Goal: Information Seeking & Learning: Find specific page/section

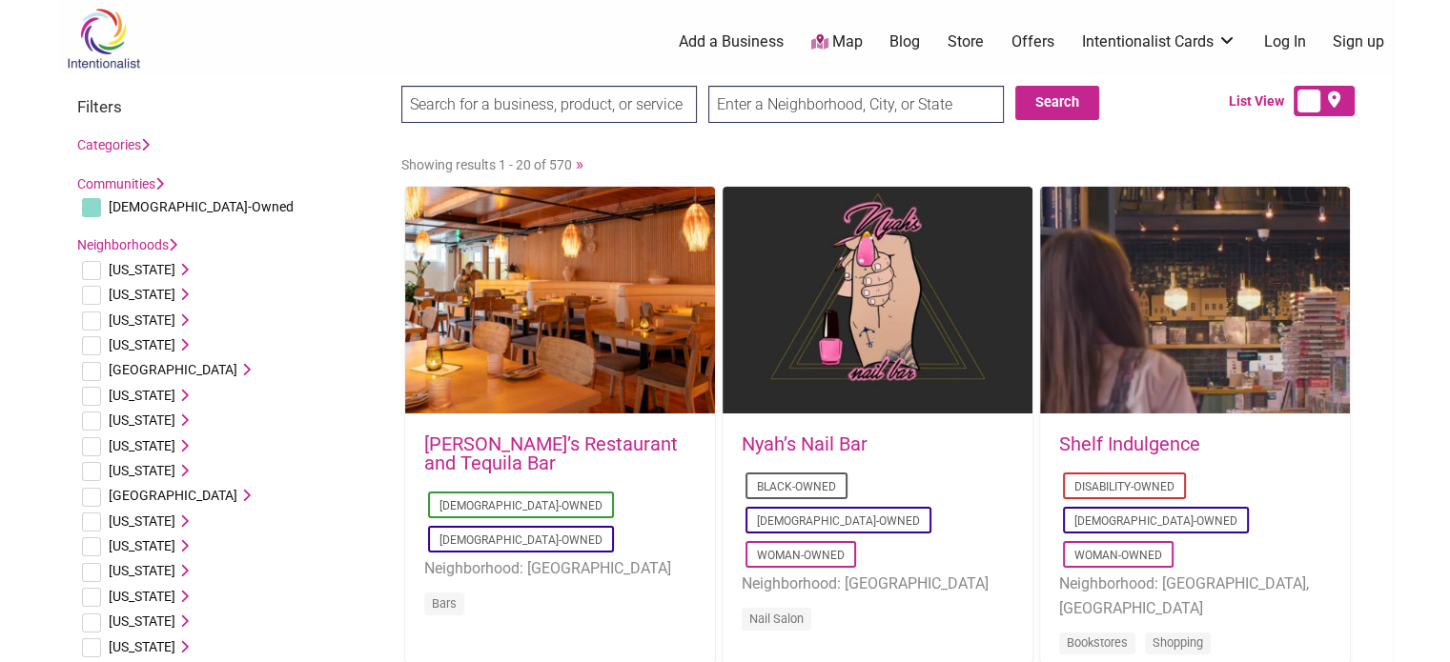
click at [737, 101] on input "text" at bounding box center [855, 104] width 295 height 37
type input "delavan, [GEOGRAPHIC_DATA]"
click at [401, 86] on input "Search" at bounding box center [437, 105] width 73 height 39
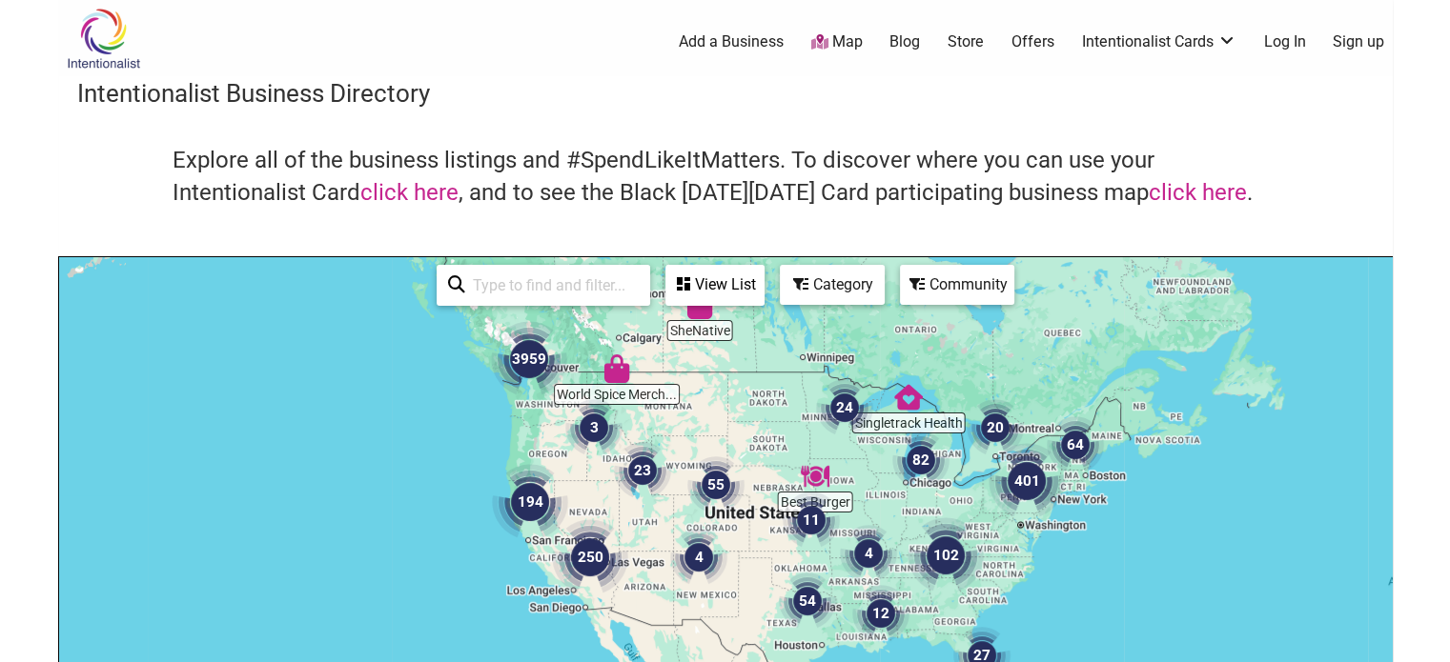
drag, startPoint x: 899, startPoint y: 586, endPoint x: 774, endPoint y: 434, distance: 197.1
click at [774, 434] on div at bounding box center [725, 627] width 1332 height 741
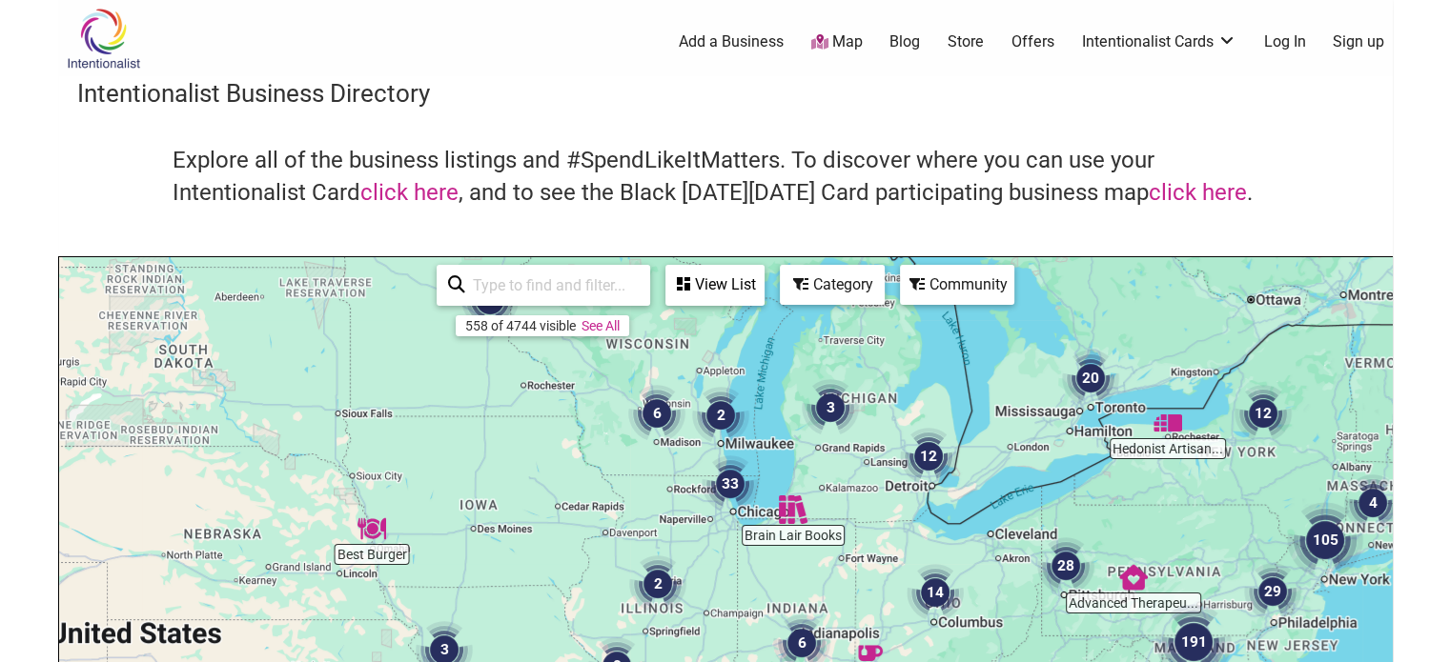
drag, startPoint x: 765, startPoint y: 643, endPoint x: 869, endPoint y: 404, distance: 260.8
click at [869, 404] on div "To navigate, press the arrow keys." at bounding box center [725, 627] width 1332 height 741
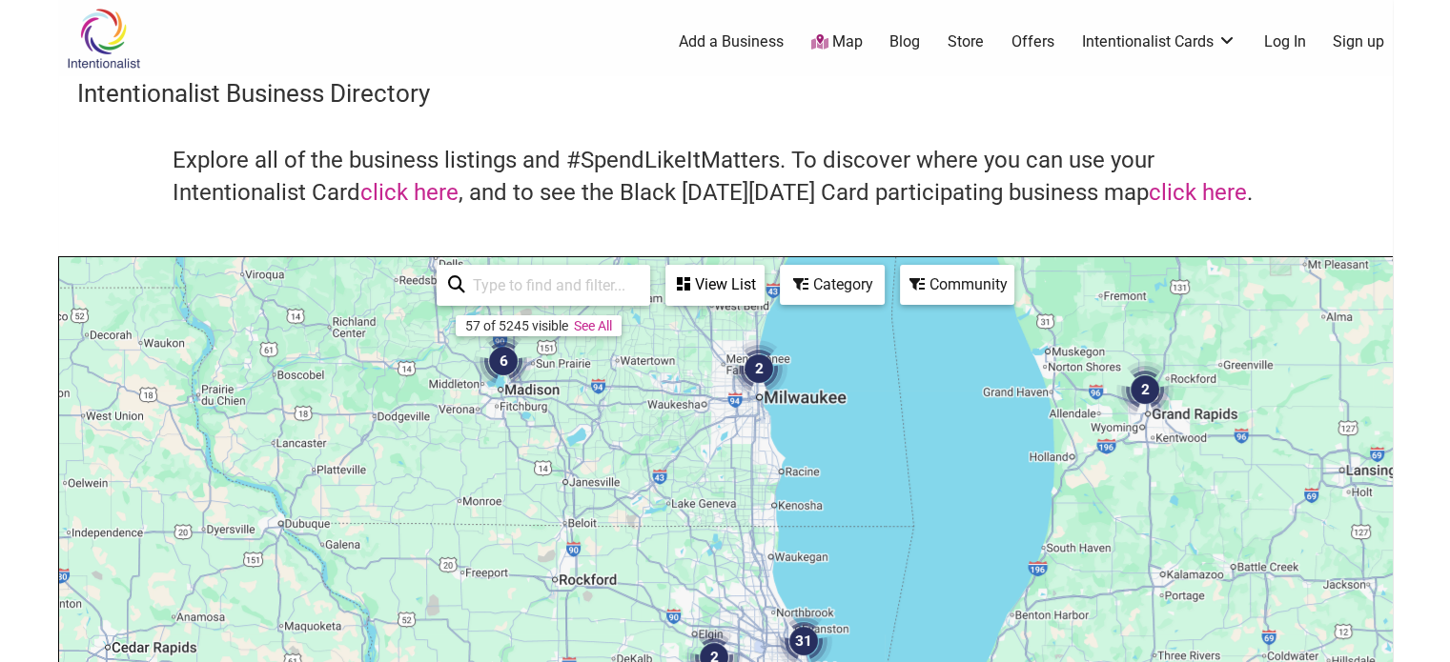
drag, startPoint x: 633, startPoint y: 449, endPoint x: 858, endPoint y: 514, distance: 234.1
click at [858, 514] on div "To navigate, press the arrow keys." at bounding box center [725, 627] width 1332 height 741
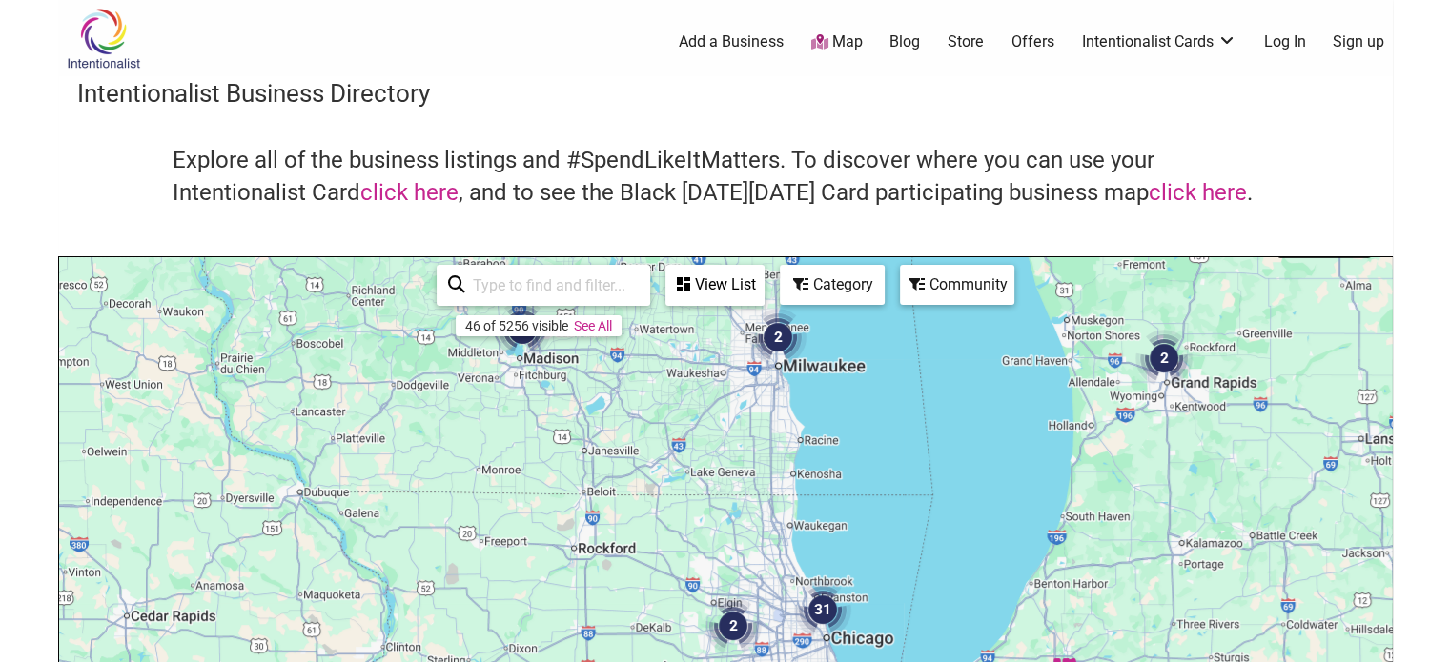
drag, startPoint x: 858, startPoint y: 514, endPoint x: 874, endPoint y: 478, distance: 38.8
click at [874, 478] on div "To navigate, press the arrow keys." at bounding box center [725, 627] width 1332 height 741
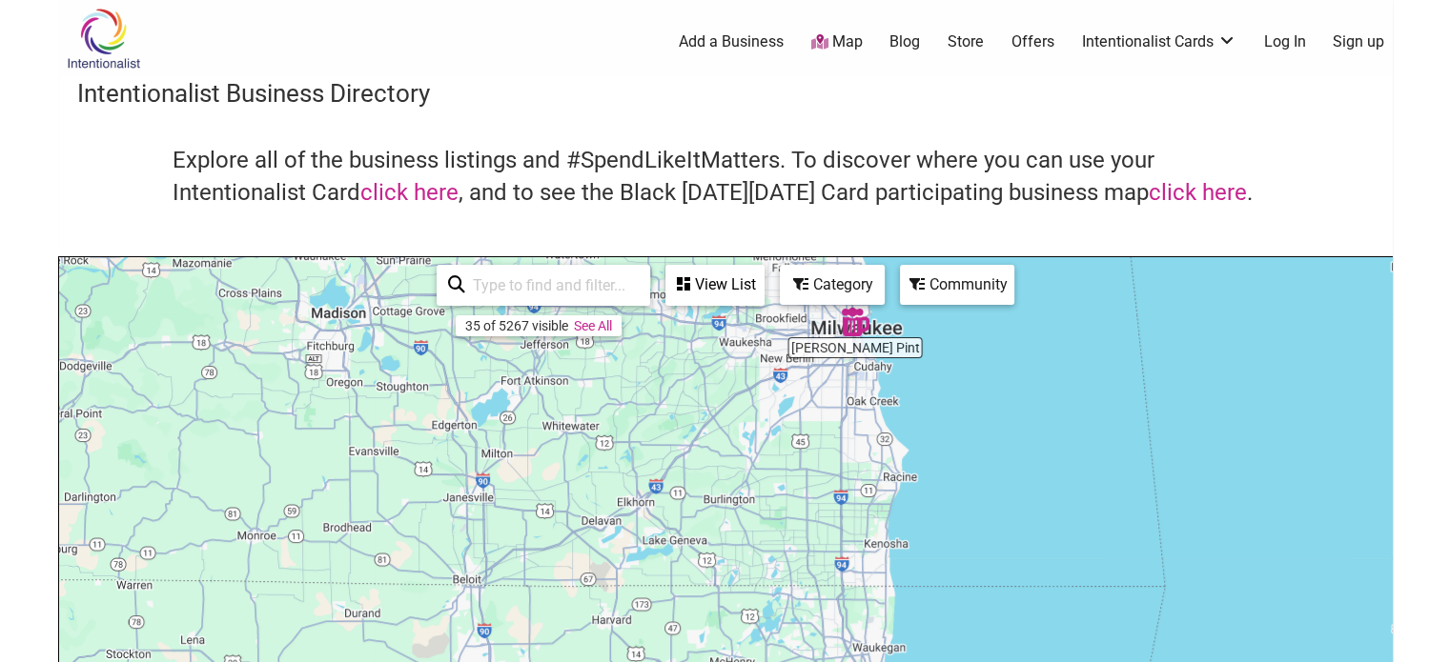
drag, startPoint x: 713, startPoint y: 439, endPoint x: 894, endPoint y: 514, distance: 195.7
click at [894, 514] on div "To navigate, press the arrow keys." at bounding box center [725, 627] width 1332 height 741
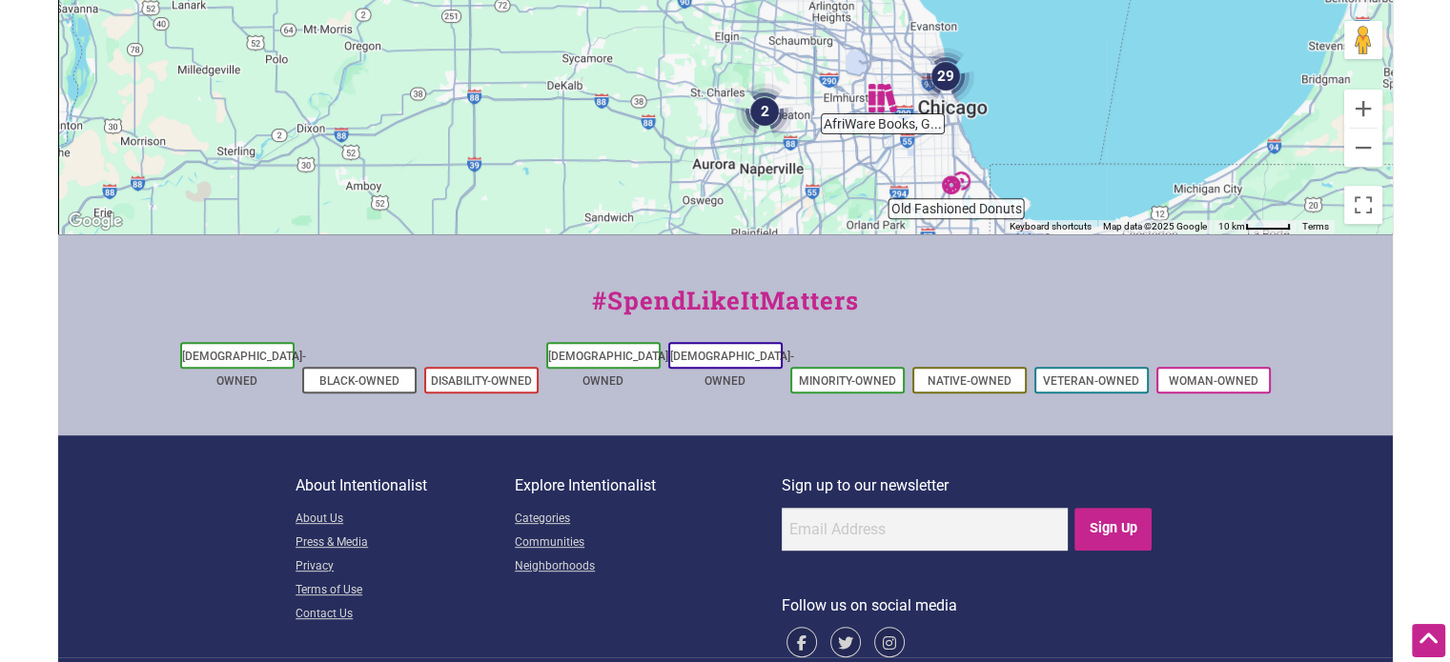
scroll to position [791, 0]
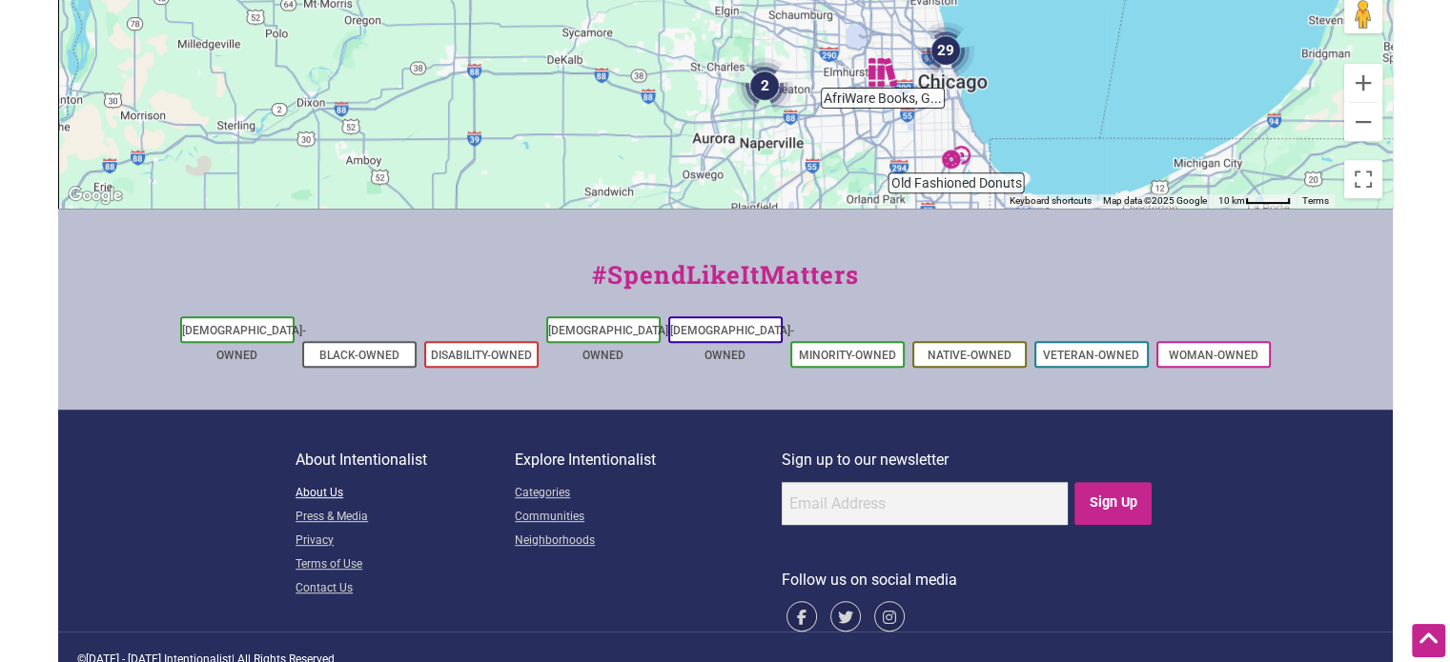
click at [325, 482] on link "About Us" at bounding box center [404, 494] width 219 height 24
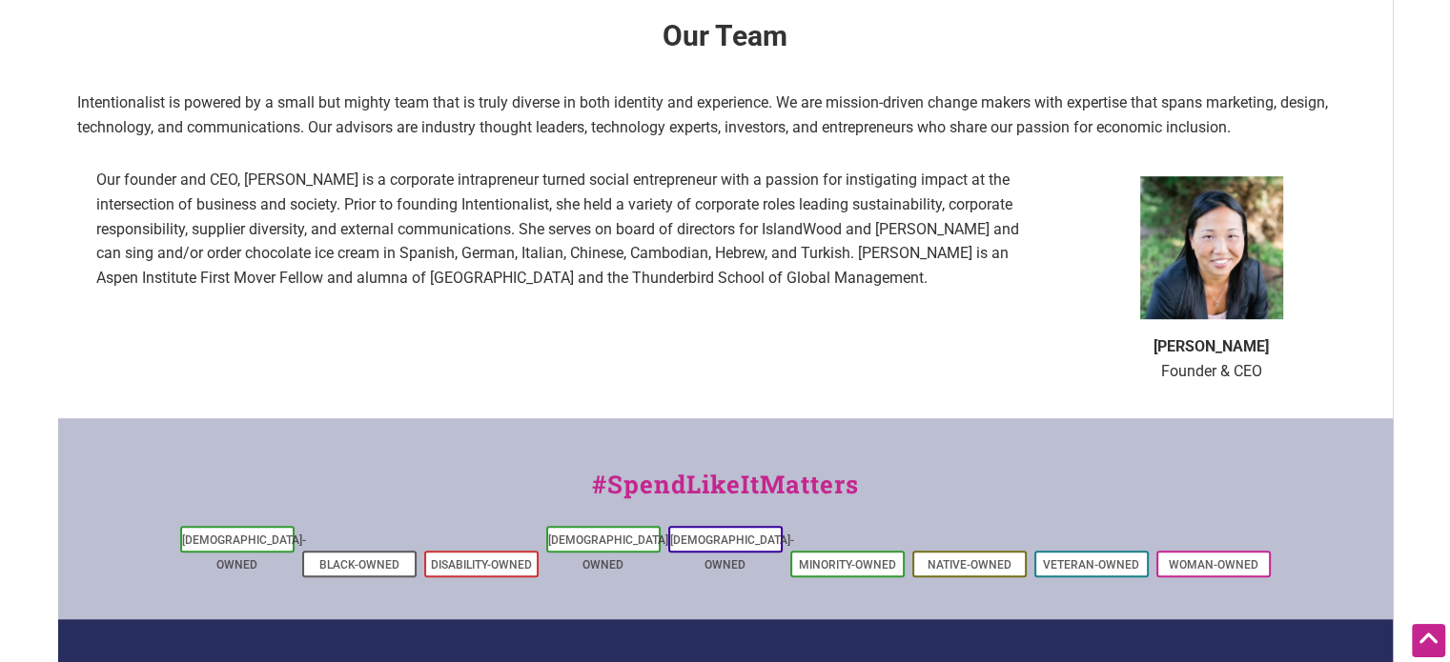
scroll to position [1258, 0]
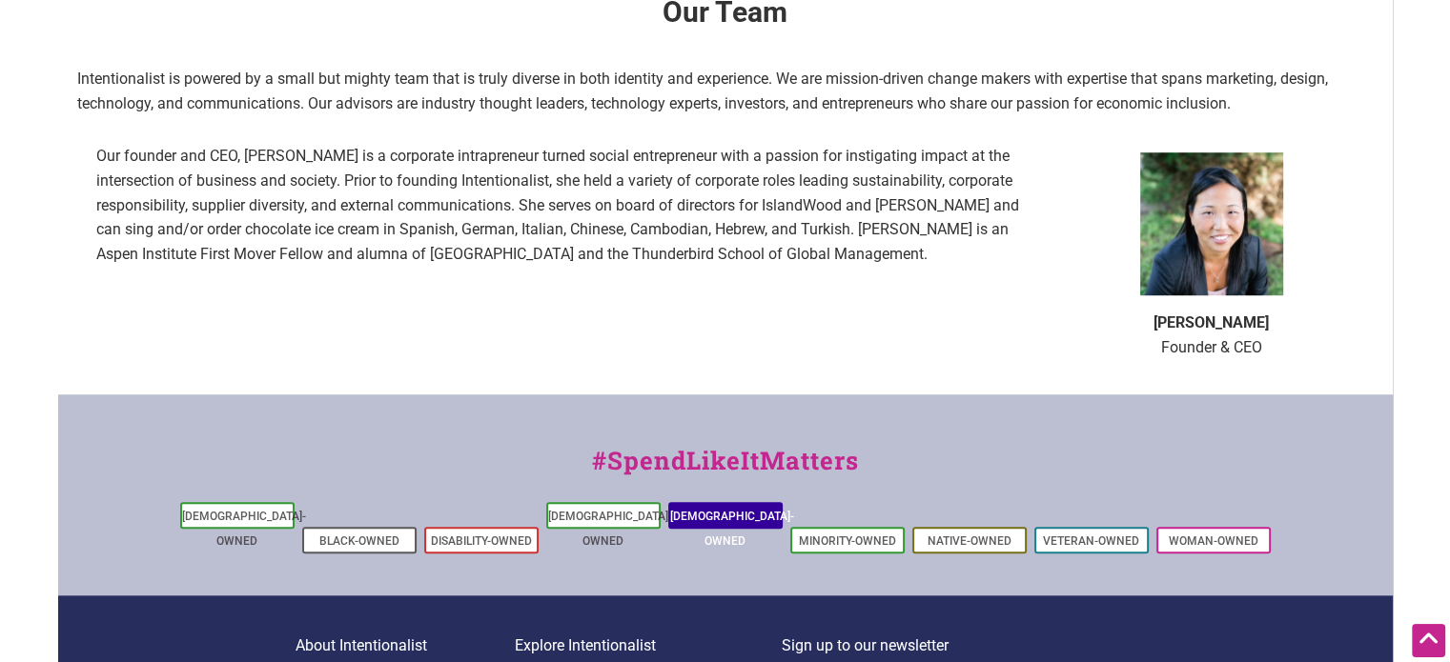
click at [717, 510] on link "[DEMOGRAPHIC_DATA]-Owned" at bounding box center [732, 529] width 124 height 38
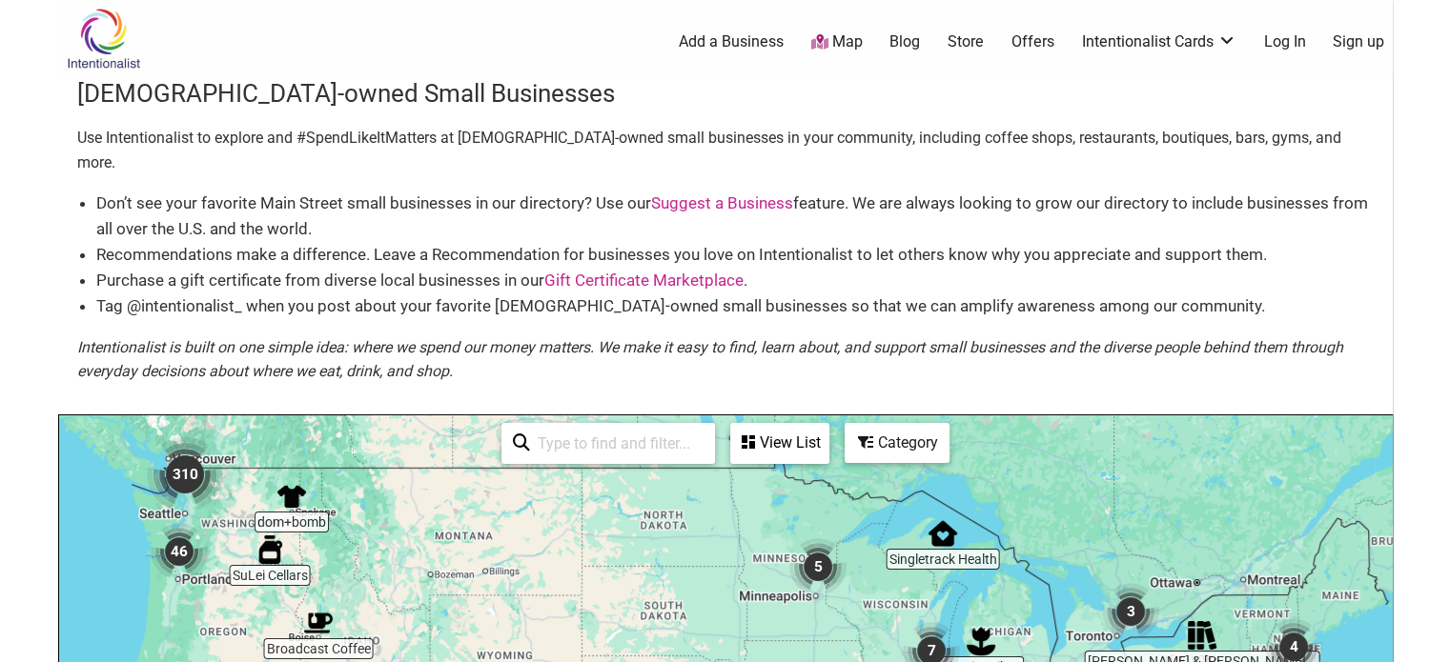
click at [931, 631] on img "7" at bounding box center [931, 651] width 72 height 72
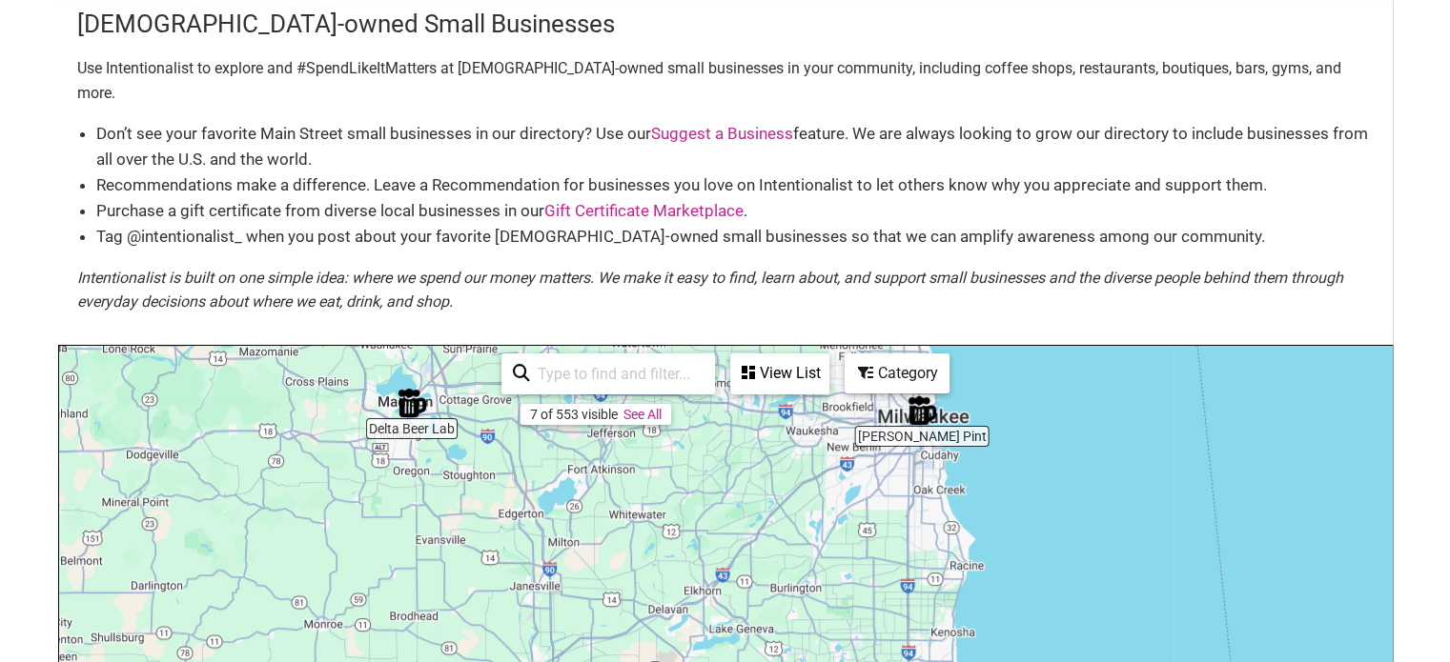
scroll to position [37, 0]
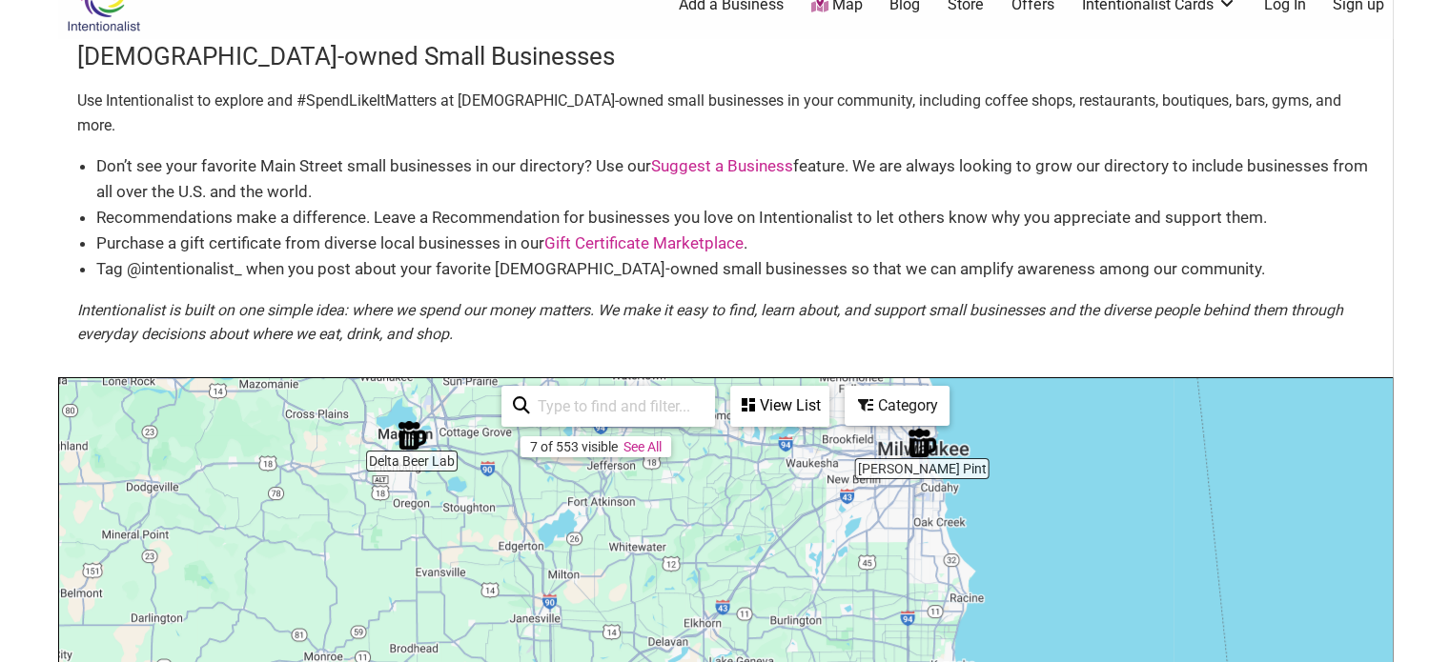
click at [919, 422] on img "Walker's Pint" at bounding box center [922, 443] width 44 height 44
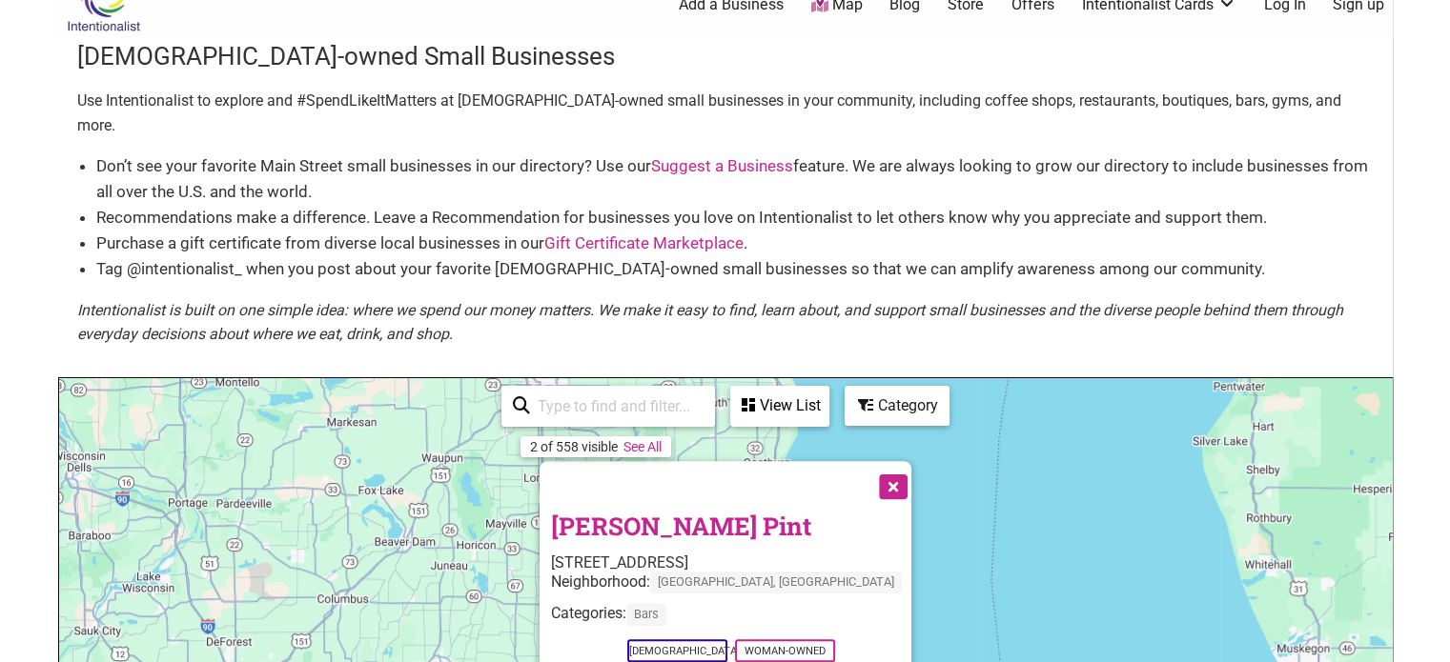
scroll to position [0, 0]
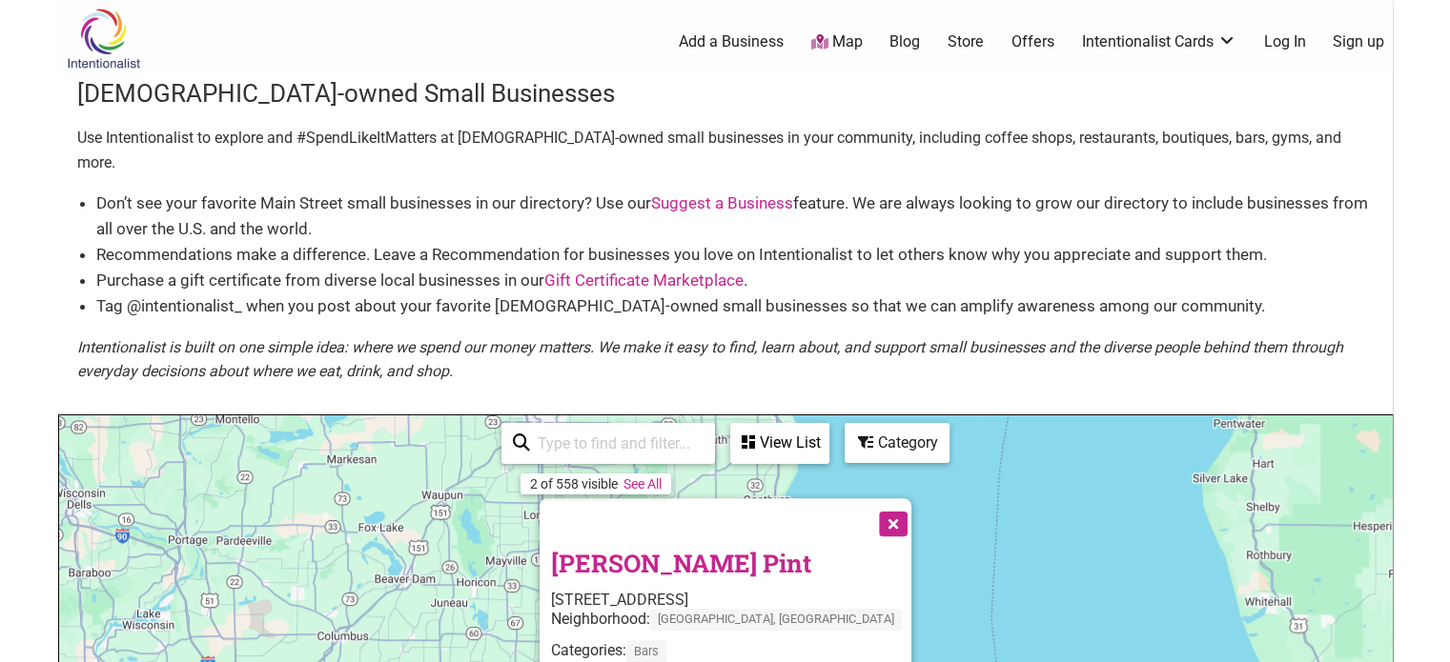
click at [843, 35] on link "Map" at bounding box center [835, 42] width 51 height 22
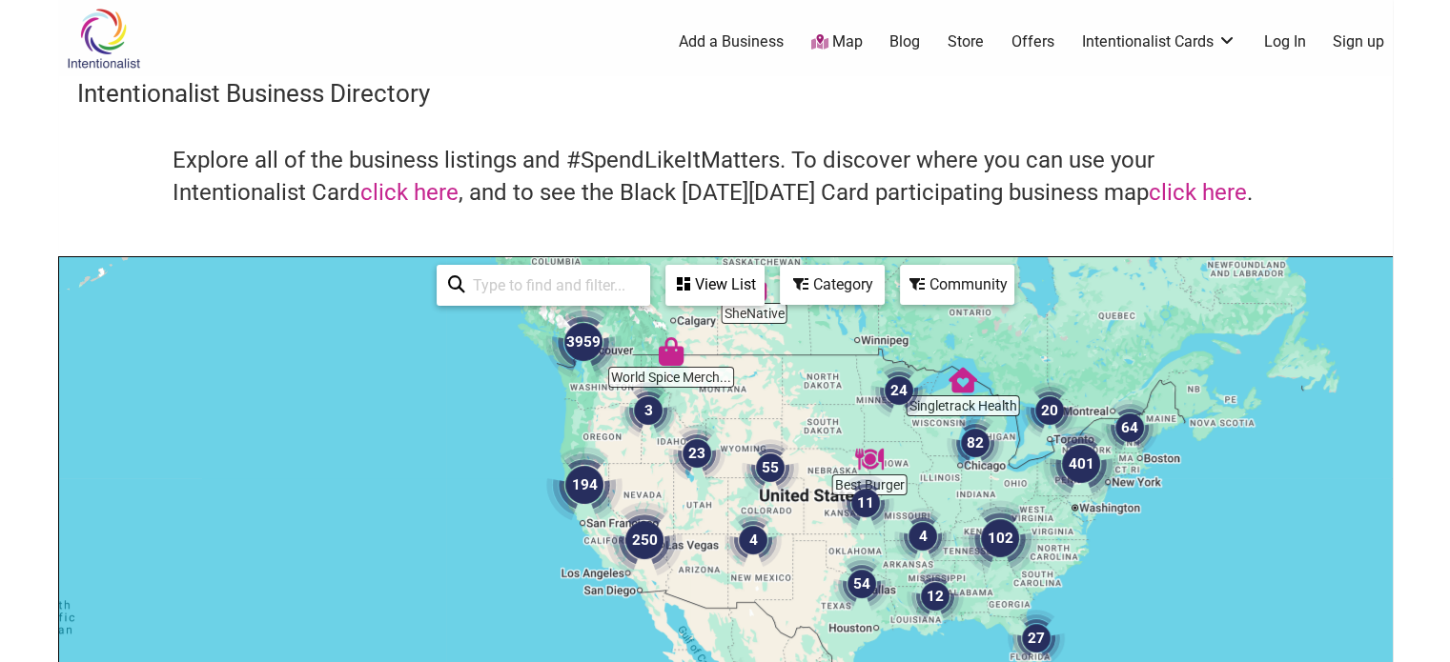
drag, startPoint x: 865, startPoint y: 534, endPoint x: 802, endPoint y: 373, distance: 172.9
click at [802, 373] on div at bounding box center [725, 627] width 1332 height 741
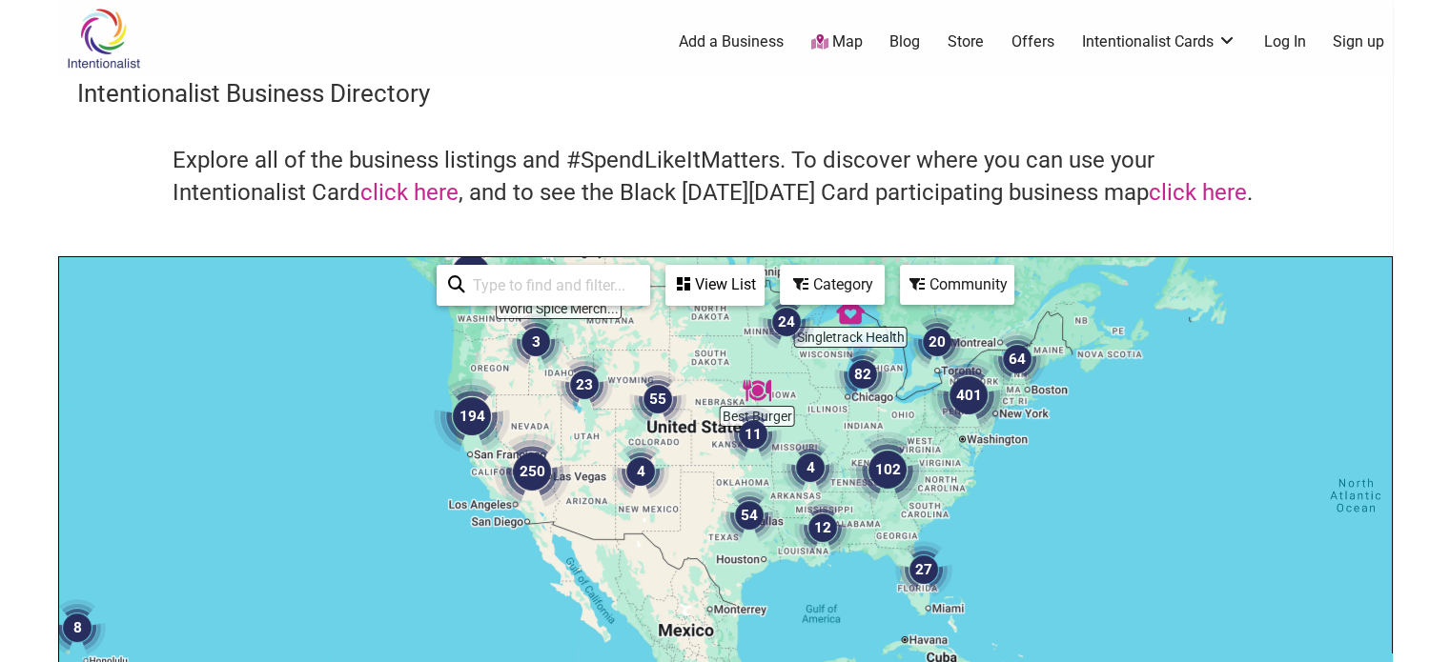
drag, startPoint x: 1045, startPoint y: 547, endPoint x: 940, endPoint y: 476, distance: 126.9
click at [940, 476] on div at bounding box center [725, 627] width 1332 height 741
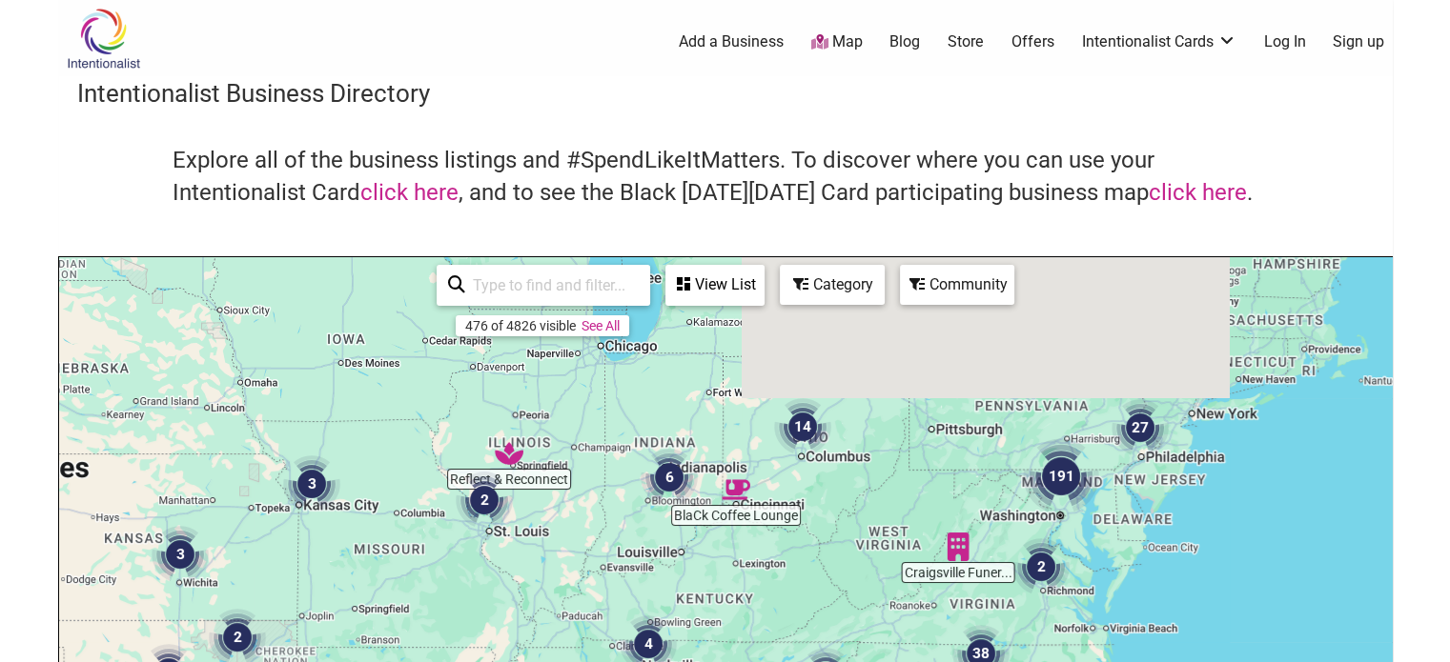
drag, startPoint x: 880, startPoint y: 366, endPoint x: 910, endPoint y: 571, distance: 207.2
click at [910, 571] on div at bounding box center [725, 627] width 1332 height 741
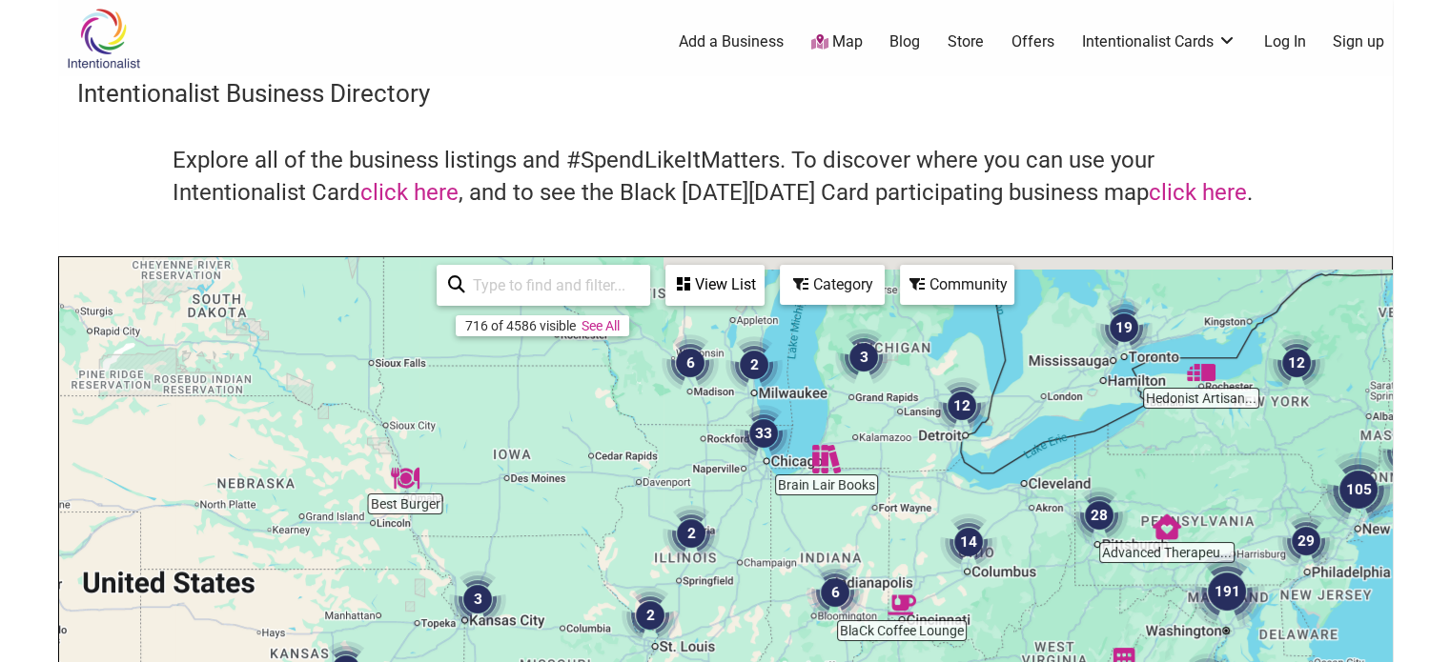
drag, startPoint x: 814, startPoint y: 359, endPoint x: 993, endPoint y: 468, distance: 209.5
click at [993, 468] on div at bounding box center [725, 627] width 1332 height 741
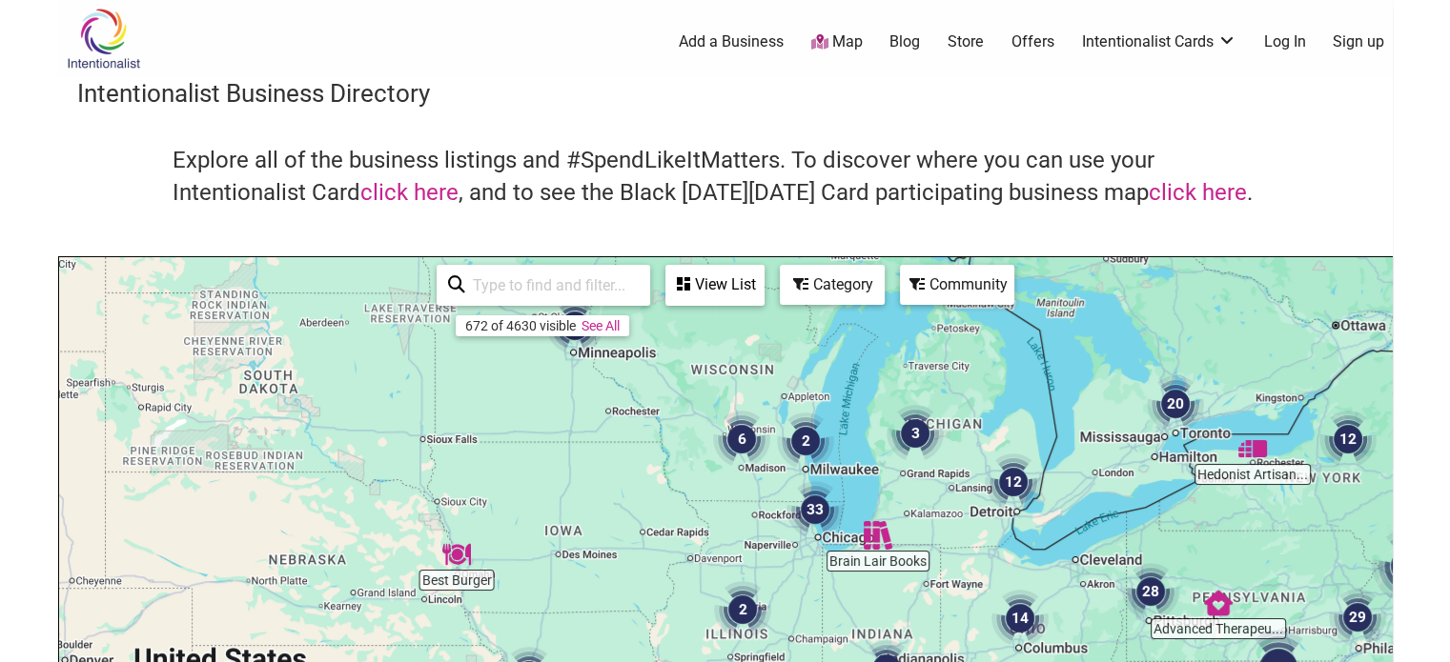
drag, startPoint x: 832, startPoint y: 415, endPoint x: 879, endPoint y: 490, distance: 88.6
click at [879, 490] on div at bounding box center [725, 627] width 1332 height 741
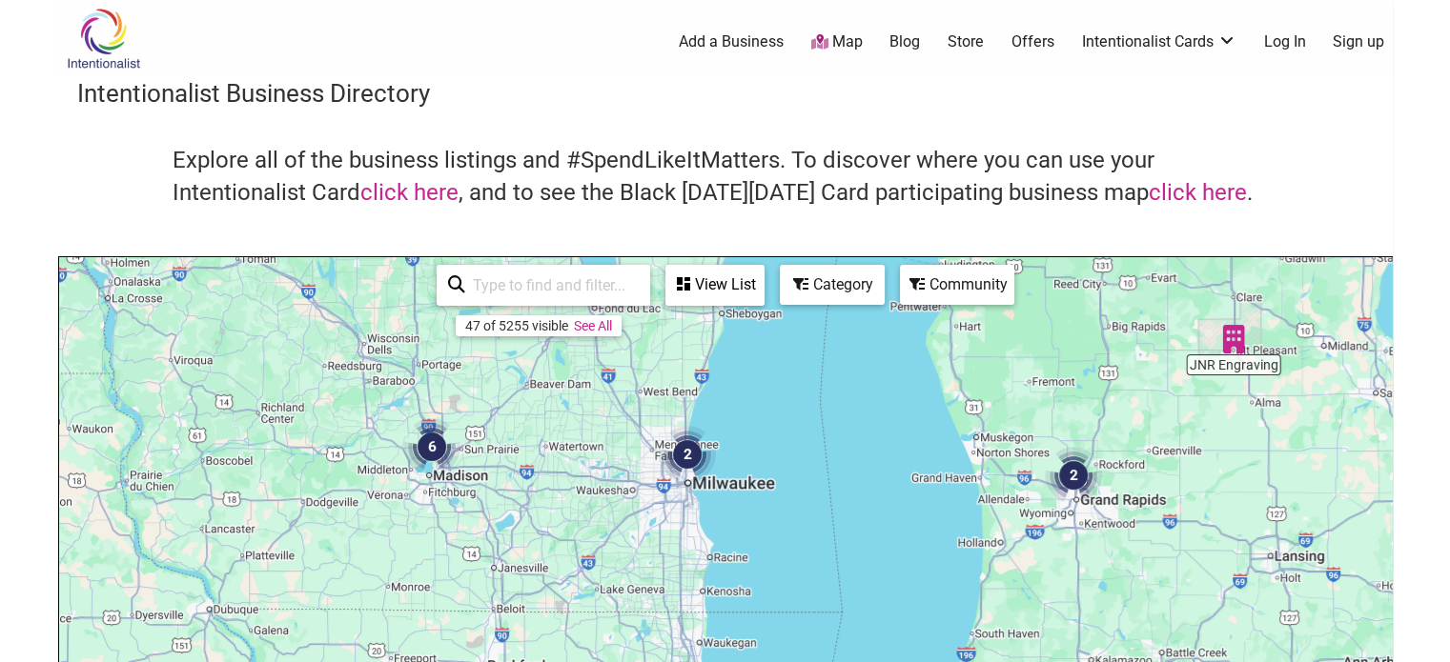
drag, startPoint x: 690, startPoint y: 472, endPoint x: 795, endPoint y: 531, distance: 120.3
click at [795, 531] on div at bounding box center [725, 627] width 1332 height 741
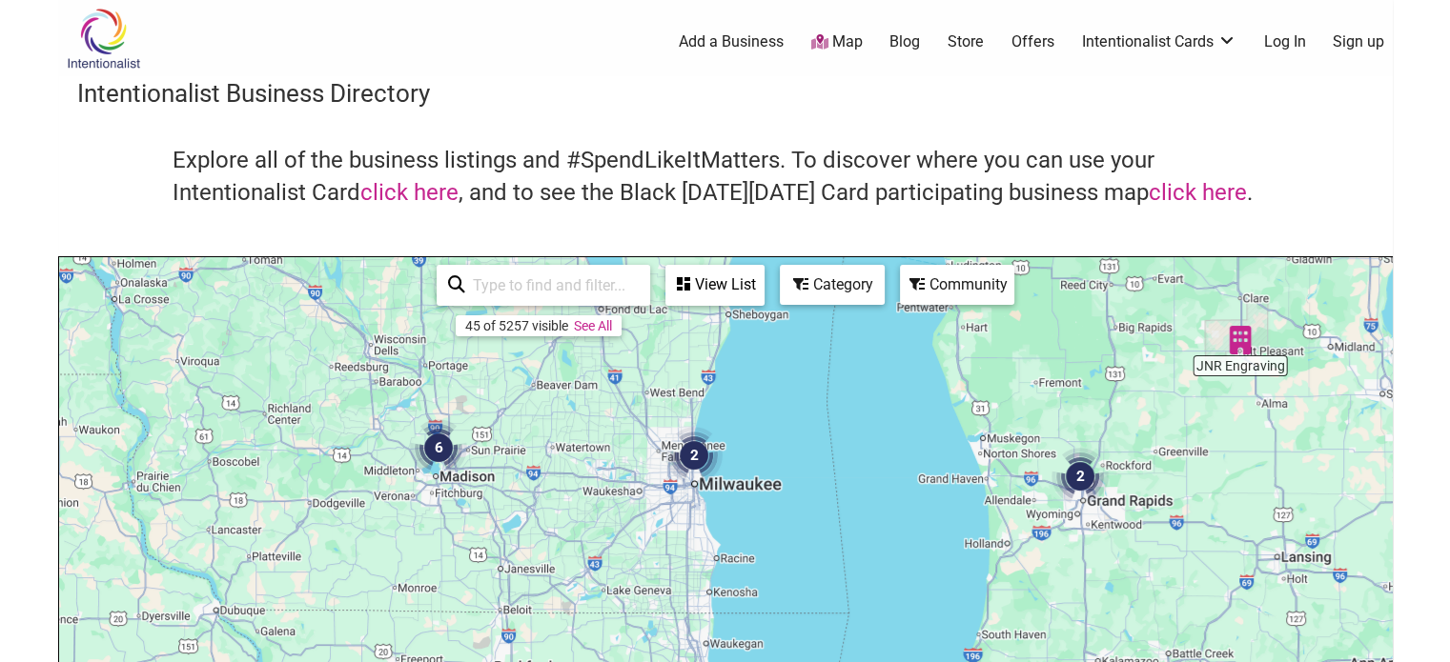
click at [795, 531] on div at bounding box center [725, 627] width 1332 height 741
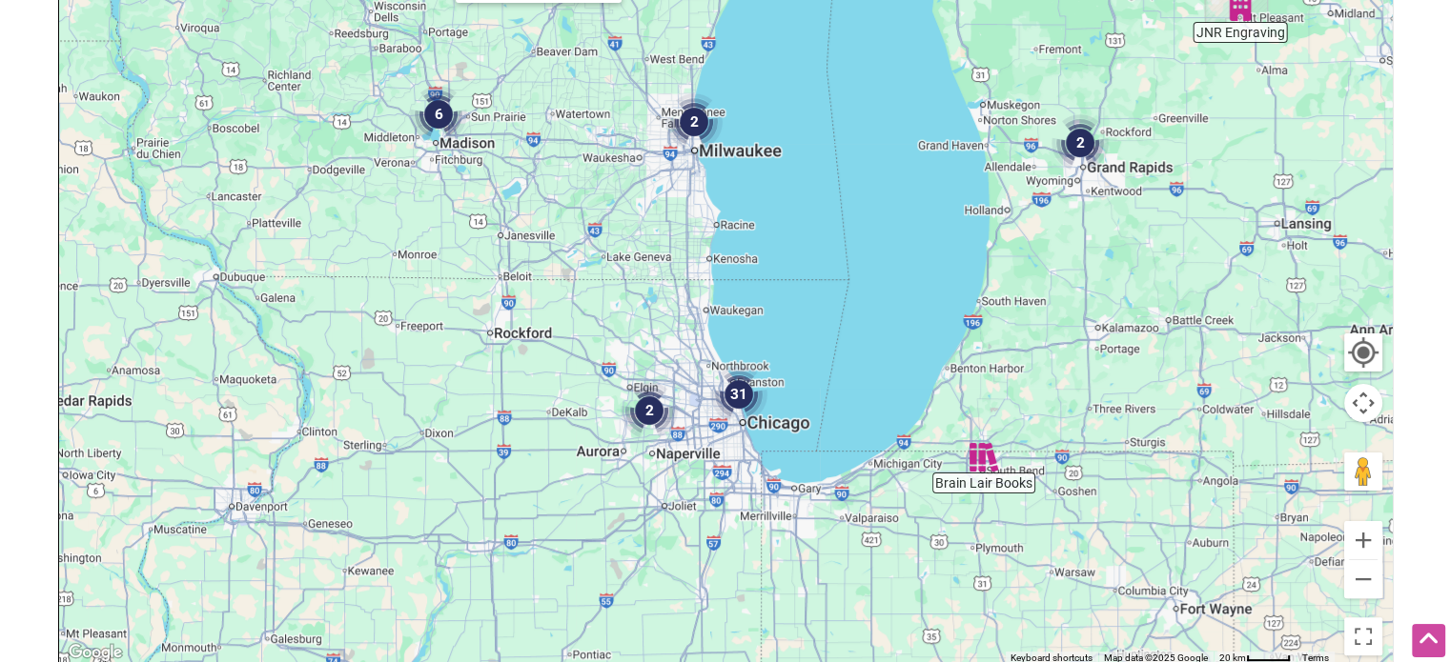
scroll to position [350, 0]
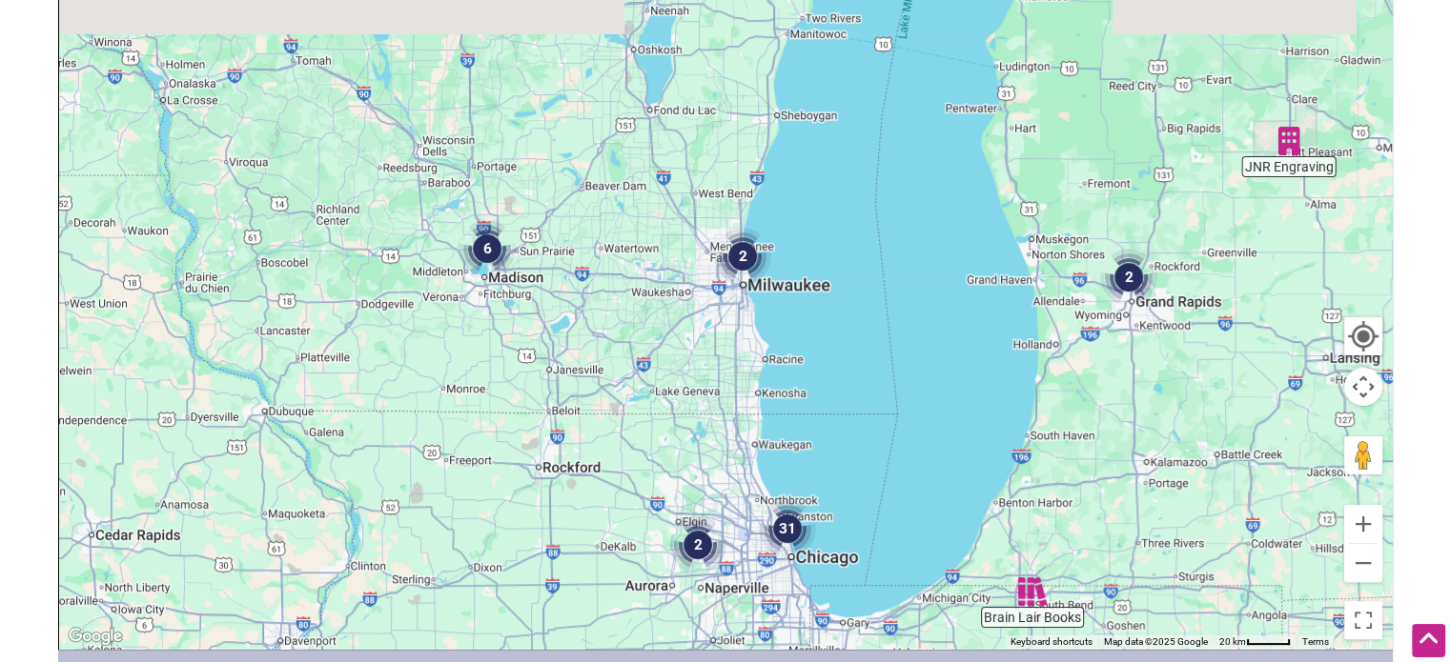
drag, startPoint x: 749, startPoint y: 223, endPoint x: 801, endPoint y: 383, distance: 168.2
click at [801, 383] on div at bounding box center [725, 278] width 1332 height 741
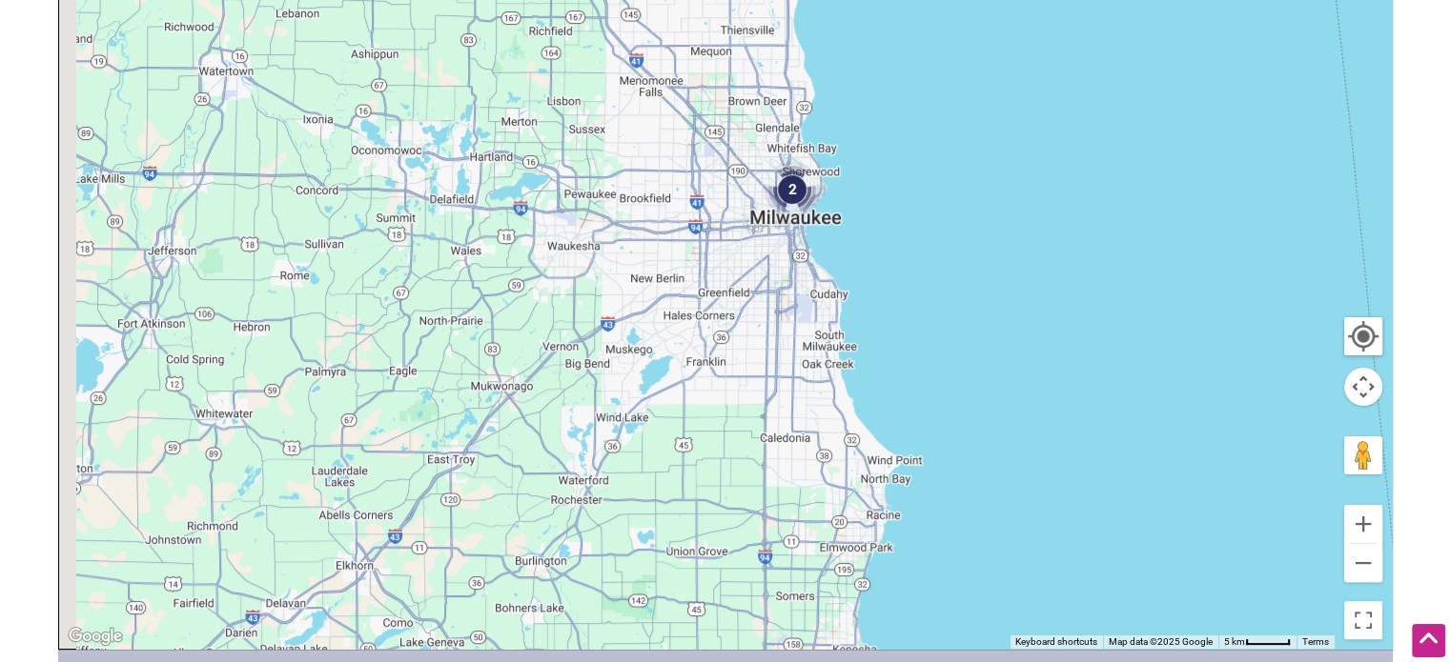
drag, startPoint x: 454, startPoint y: 296, endPoint x: 682, endPoint y: 498, distance: 305.2
click at [682, 498] on div at bounding box center [725, 278] width 1332 height 741
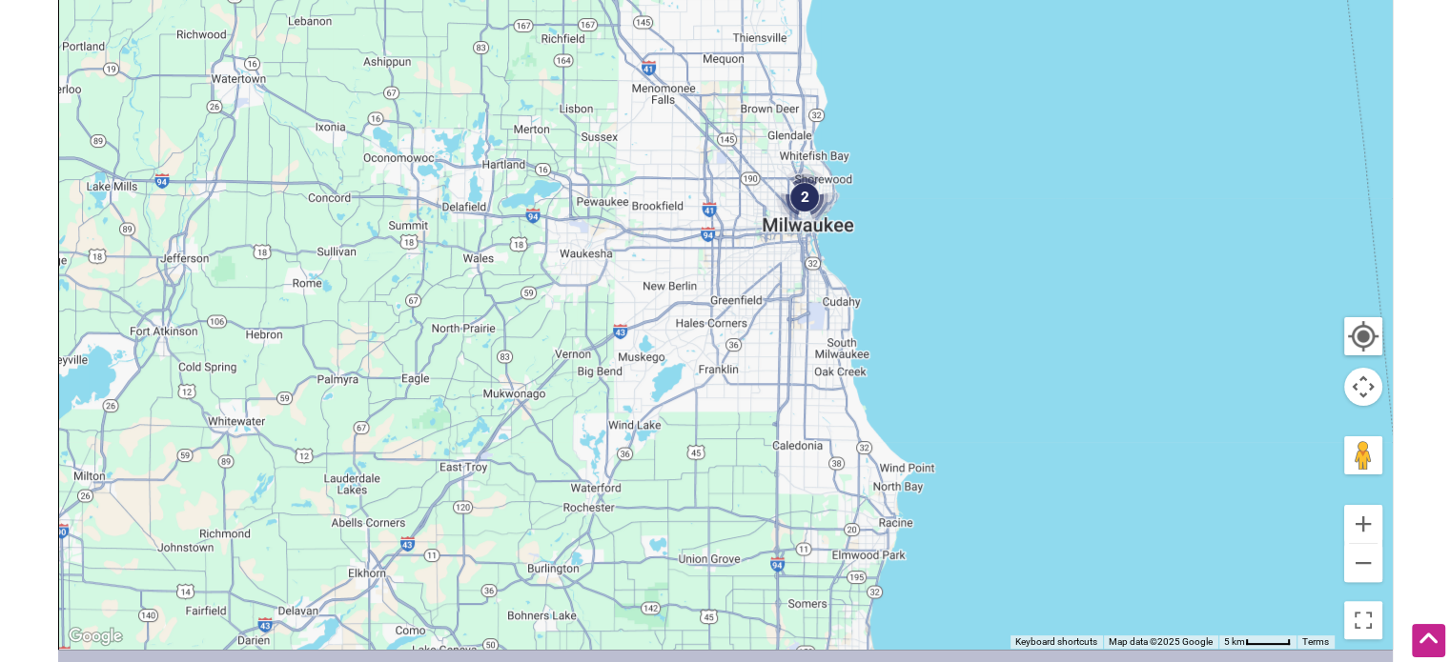
click at [801, 204] on img "2" at bounding box center [804, 197] width 72 height 72
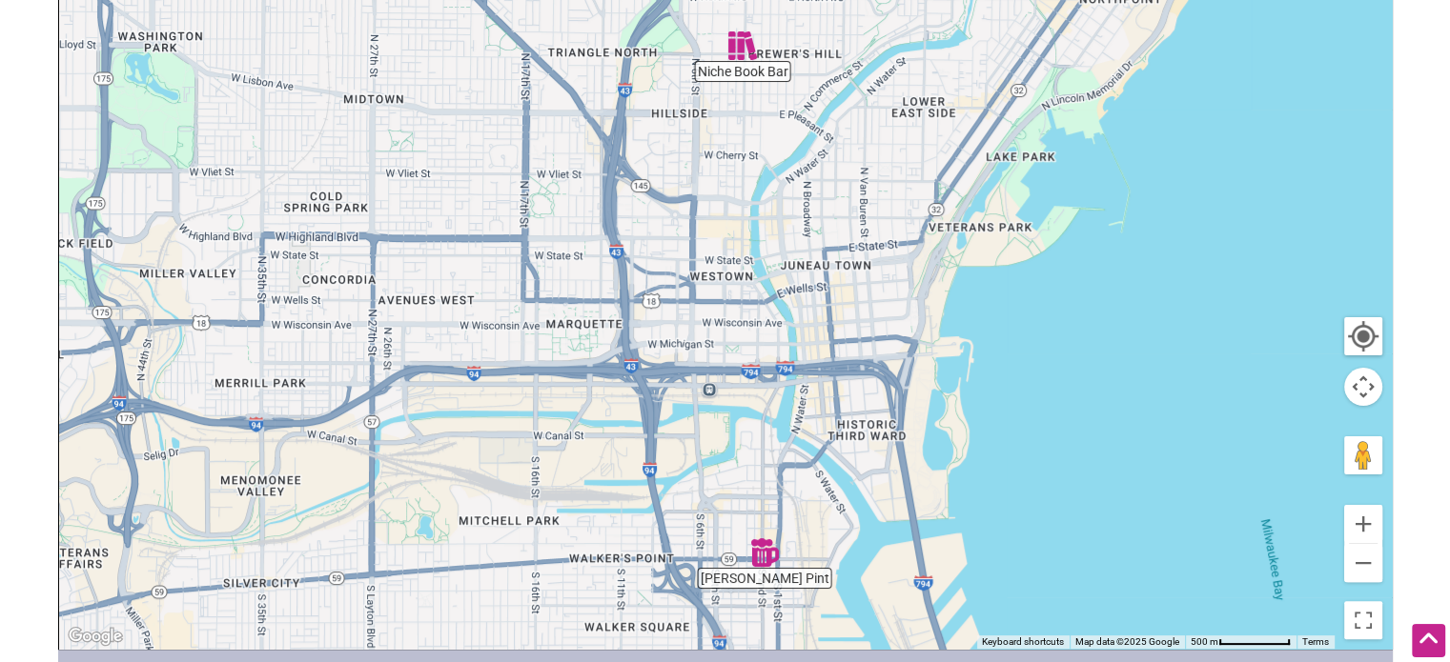
drag, startPoint x: 865, startPoint y: 245, endPoint x: 895, endPoint y: 282, distance: 47.5
click at [895, 282] on div "To navigate, press the arrow keys." at bounding box center [725, 278] width 1332 height 741
